Goal: Task Accomplishment & Management: Use online tool/utility

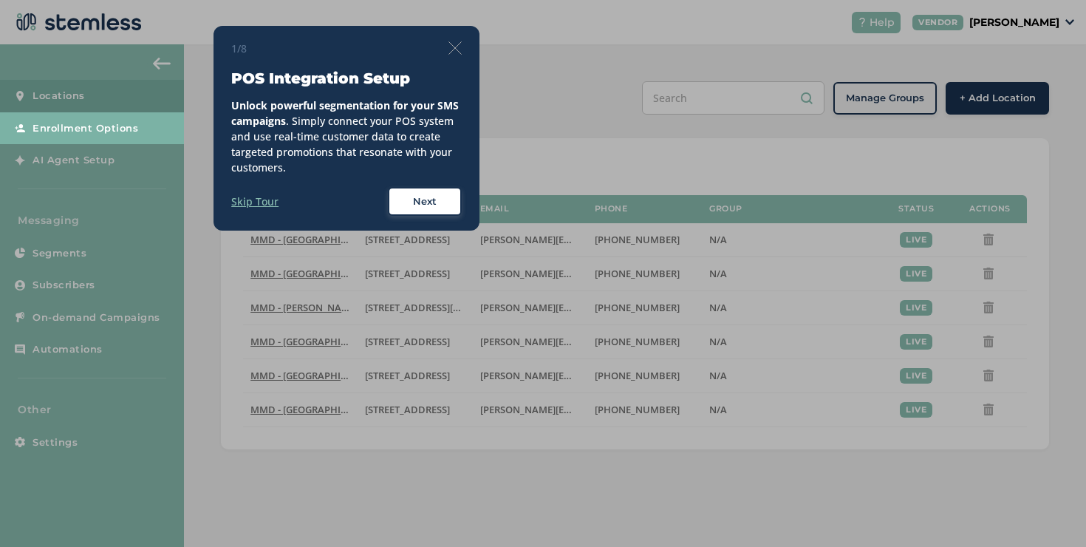
click at [453, 46] on img at bounding box center [455, 47] width 13 height 13
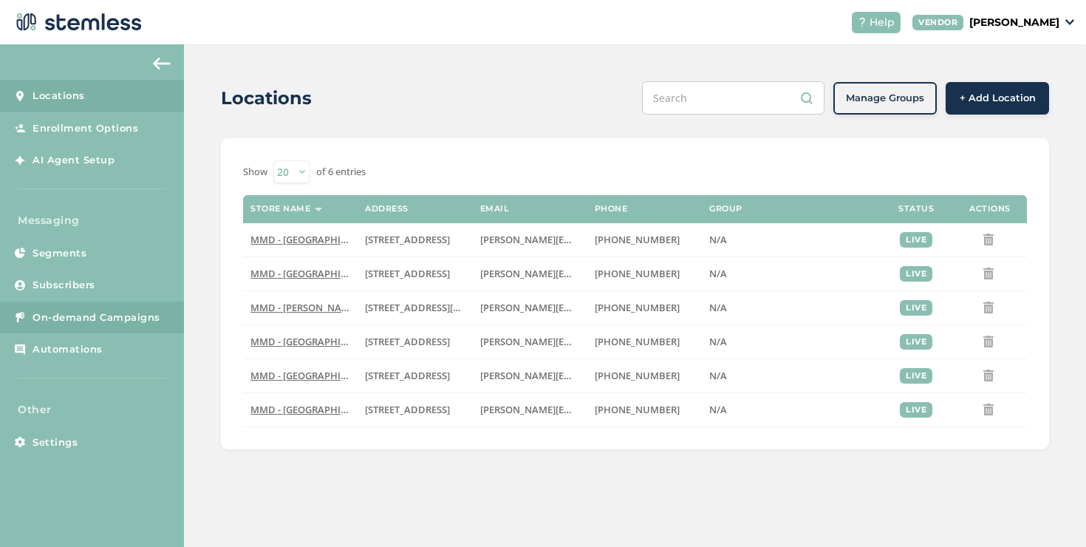
click at [98, 324] on link "On-demand Campaigns" at bounding box center [92, 318] width 184 height 33
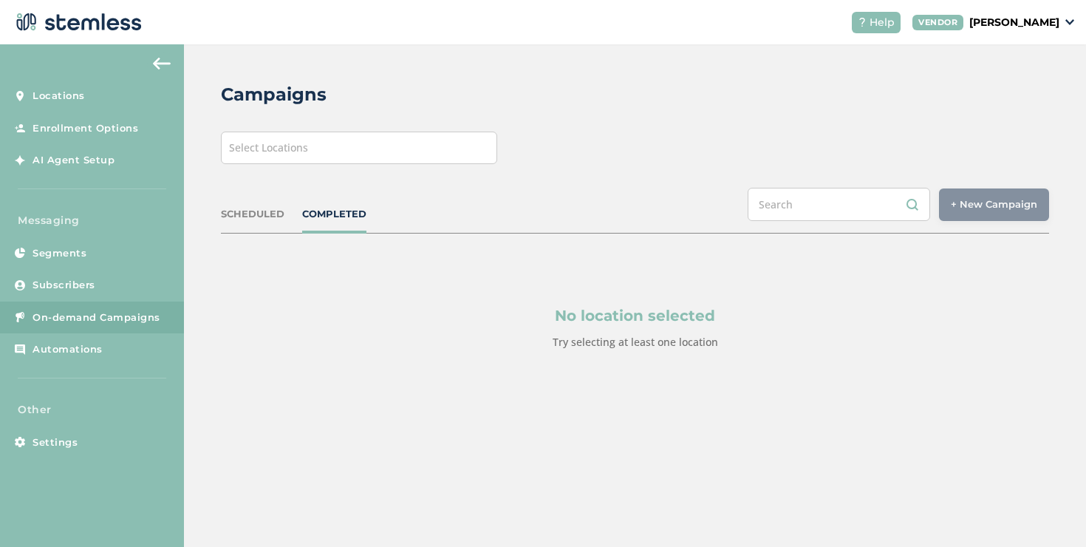
click at [368, 153] on div "Select Locations" at bounding box center [359, 148] width 276 height 33
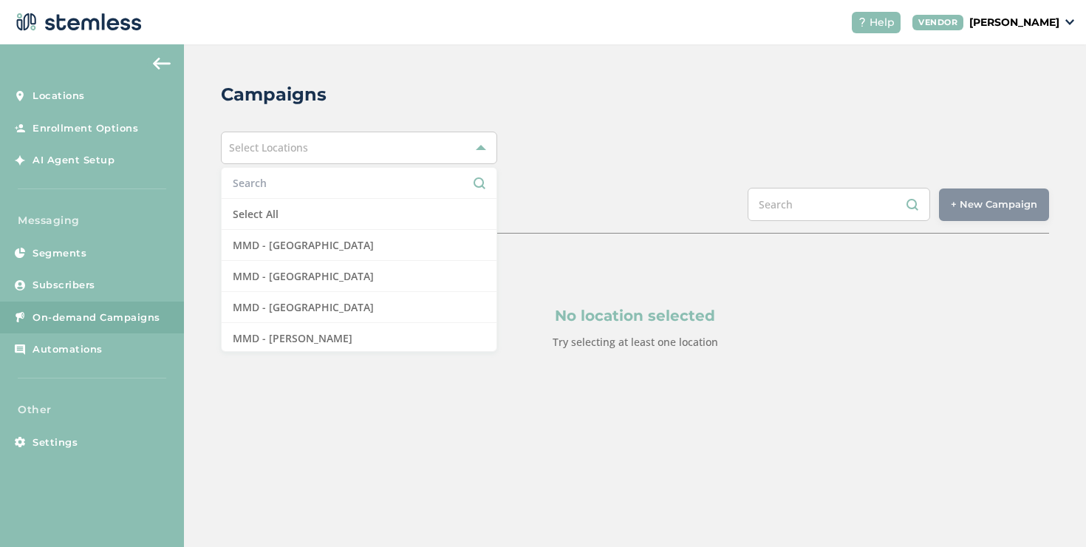
click at [320, 178] on input "text" at bounding box center [359, 183] width 253 height 16
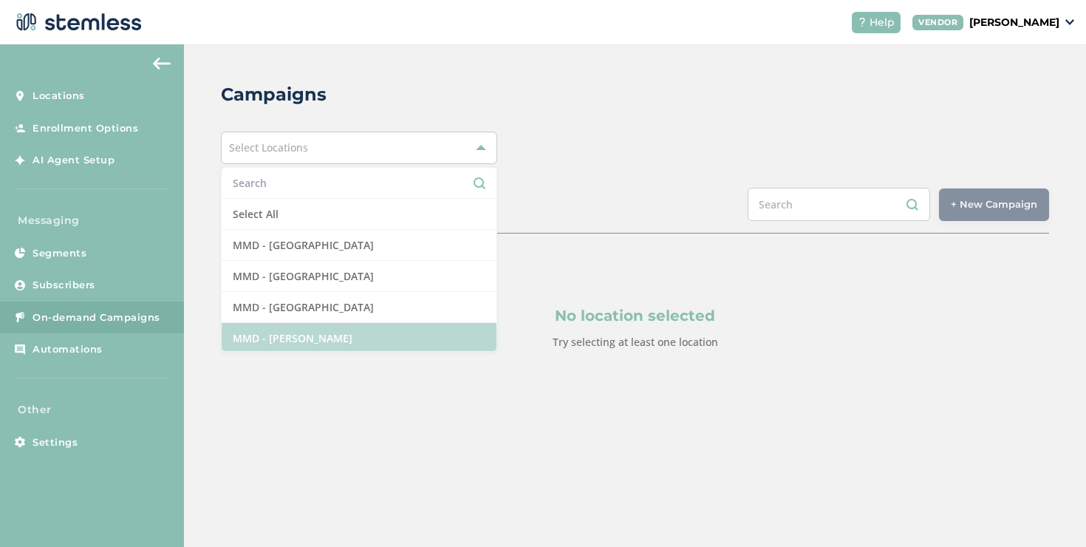
click at [322, 338] on li "MMD - [PERSON_NAME]" at bounding box center [359, 338] width 275 height 31
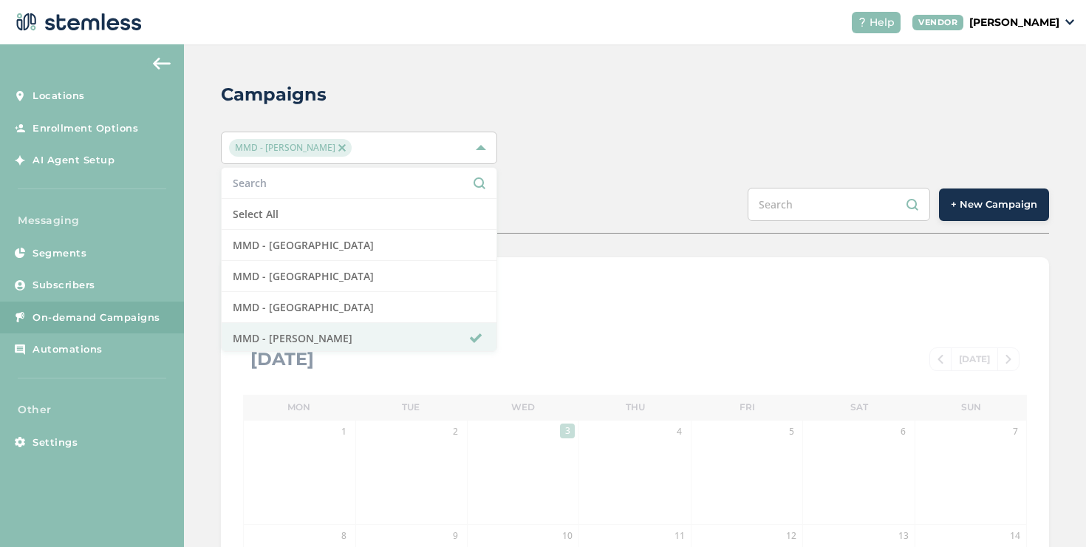
click at [641, 249] on div "Campaigns MMD - [PERSON_NAME] Select All MMD - [GEOGRAPHIC_DATA] MMD - [GEOGRAP…" at bounding box center [635, 522] width 902 height 956
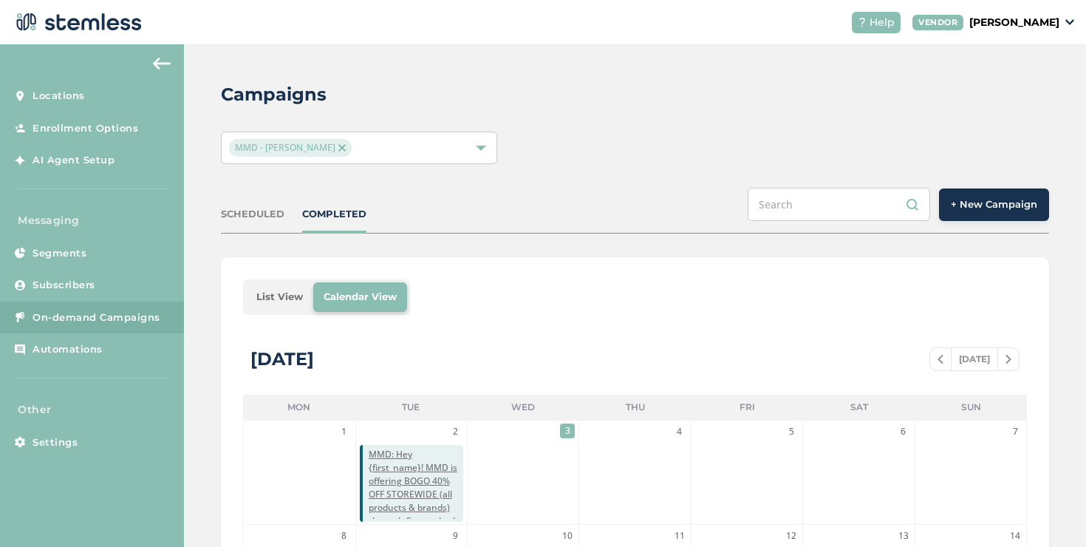
click at [963, 203] on span "+ New Campaign" at bounding box center [994, 204] width 86 height 15
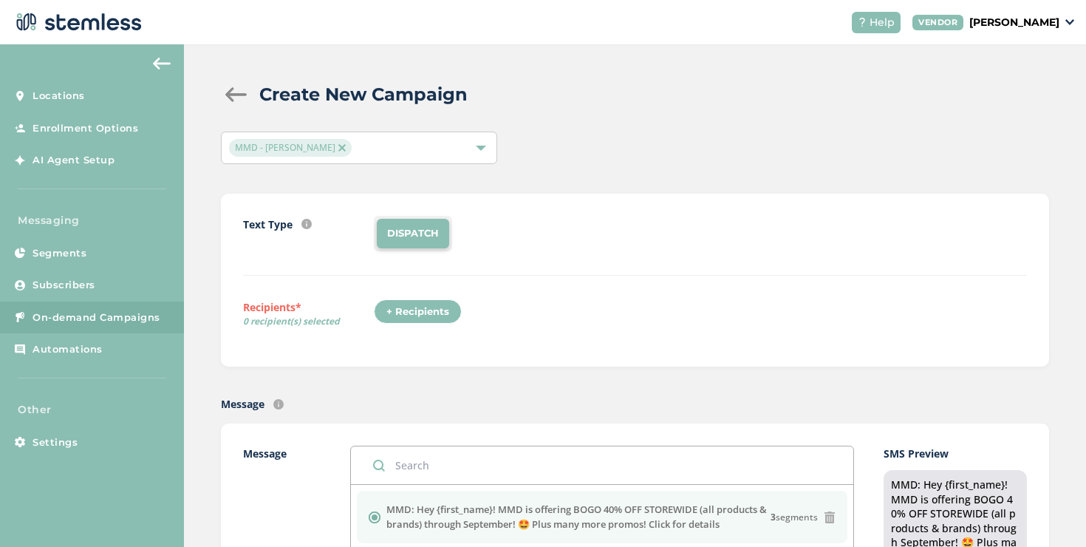
click at [416, 309] on div "+ Recipients" at bounding box center [418, 311] width 88 height 25
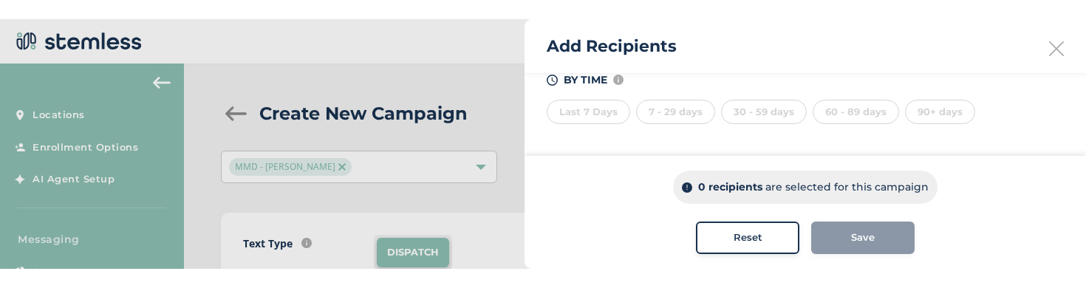
scroll to position [440, 0]
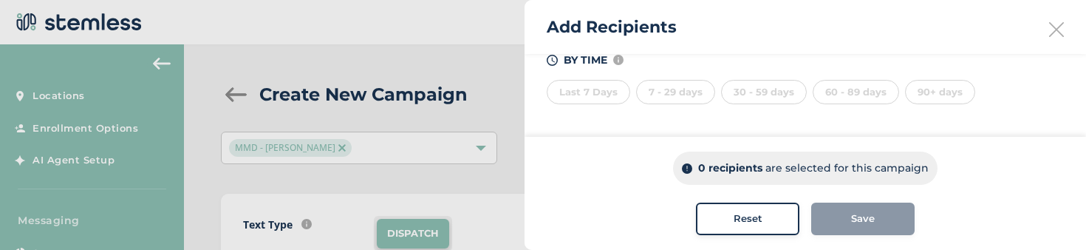
click at [956, 89] on div "90+ days" at bounding box center [940, 92] width 70 height 25
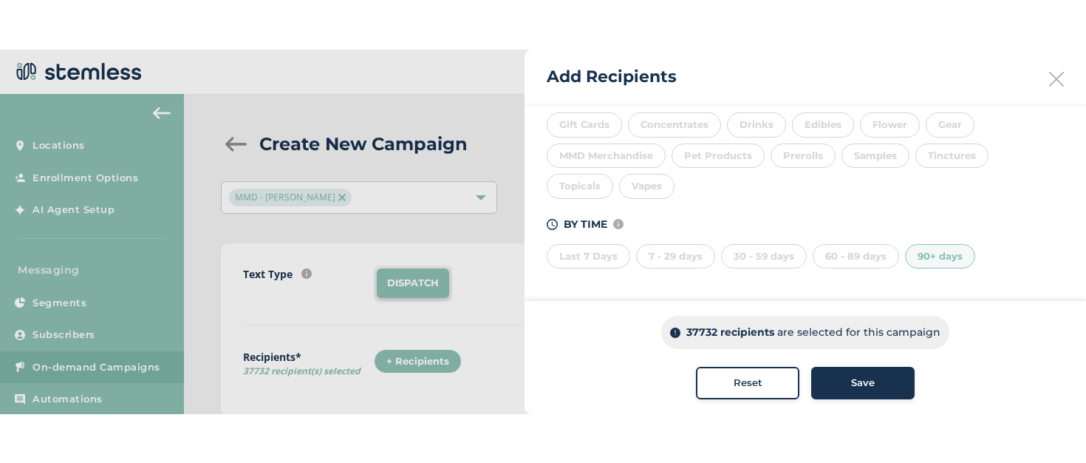
scroll to position [299, 0]
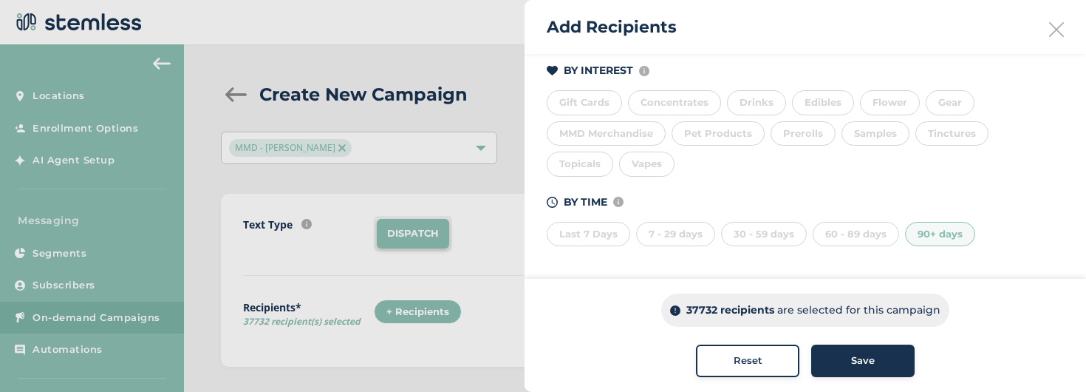
click at [776, 358] on div "Reset" at bounding box center [748, 360] width 80 height 15
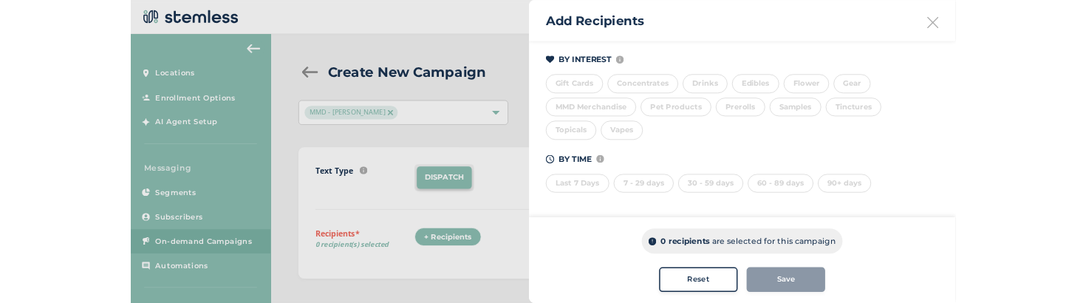
scroll to position [228, 0]
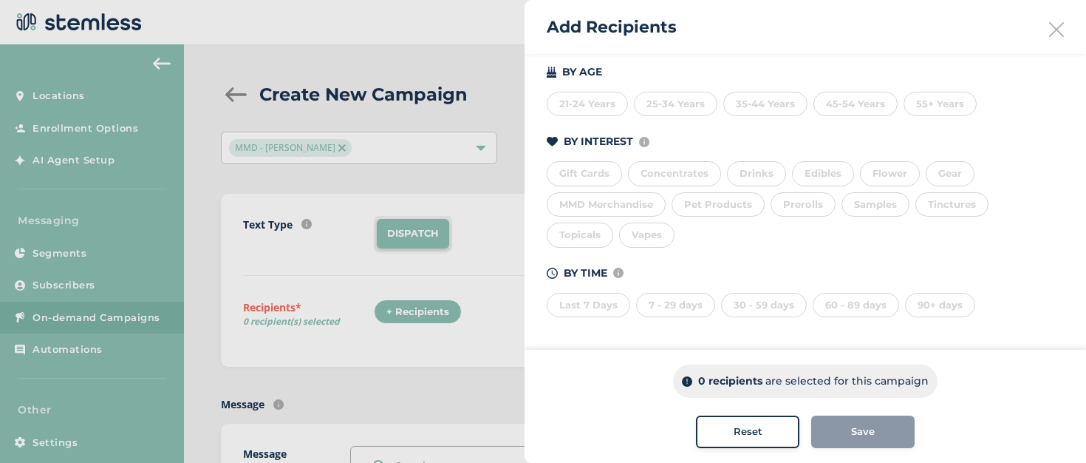
click at [933, 313] on div "90+ days" at bounding box center [940, 305] width 70 height 25
